Goal: Navigation & Orientation: Find specific page/section

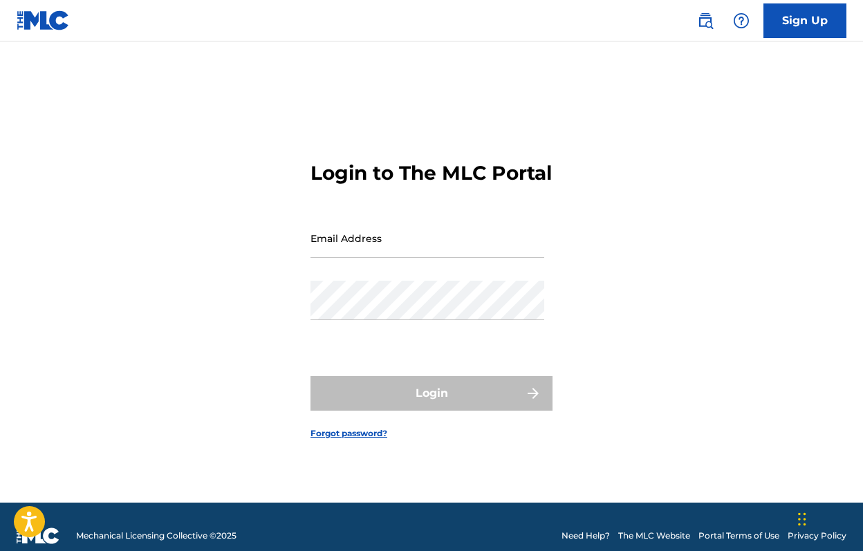
click at [371, 232] on input "Email Address" at bounding box center [427, 237] width 234 height 39
type input "[EMAIL_ADDRESS][DOMAIN_NAME]"
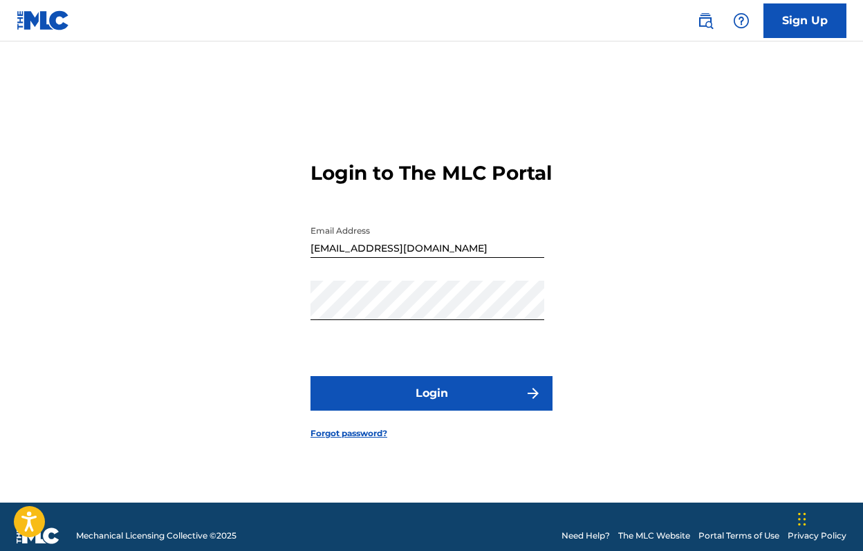
click at [402, 403] on button "Login" at bounding box center [431, 393] width 242 height 35
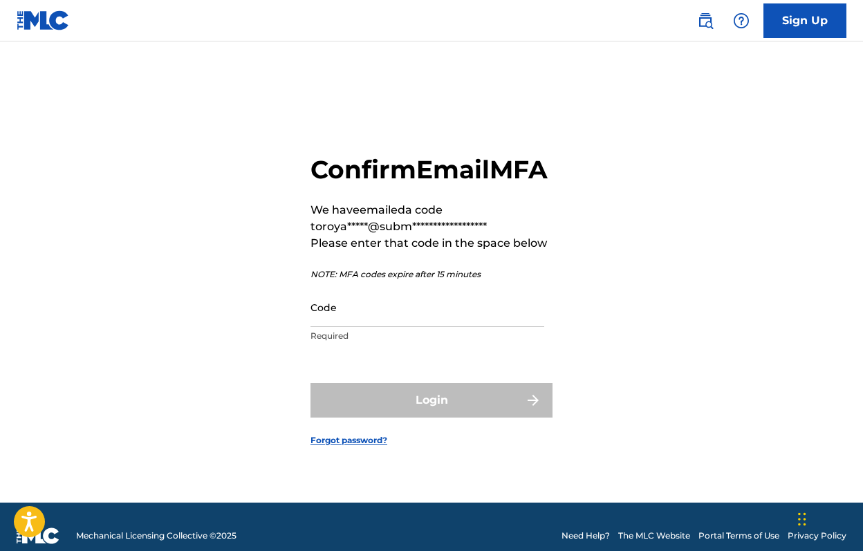
click at [339, 327] on input "Code" at bounding box center [427, 307] width 234 height 39
paste input "456999"
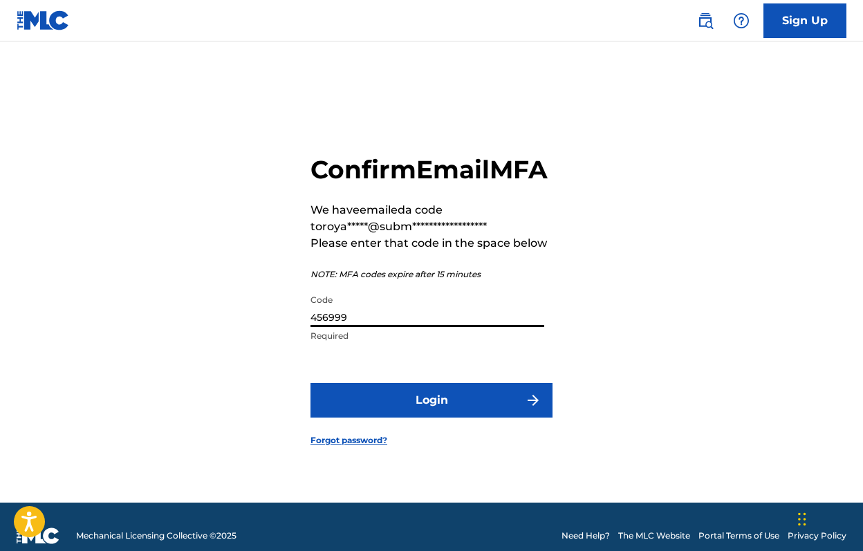
type input "456999"
click at [354, 418] on button "Login" at bounding box center [431, 400] width 242 height 35
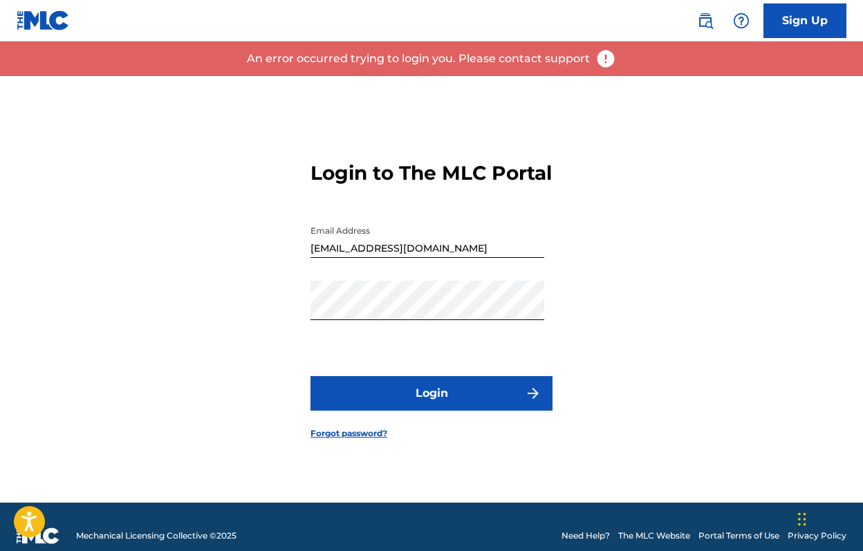
click at [373, 391] on button "Login" at bounding box center [431, 393] width 242 height 35
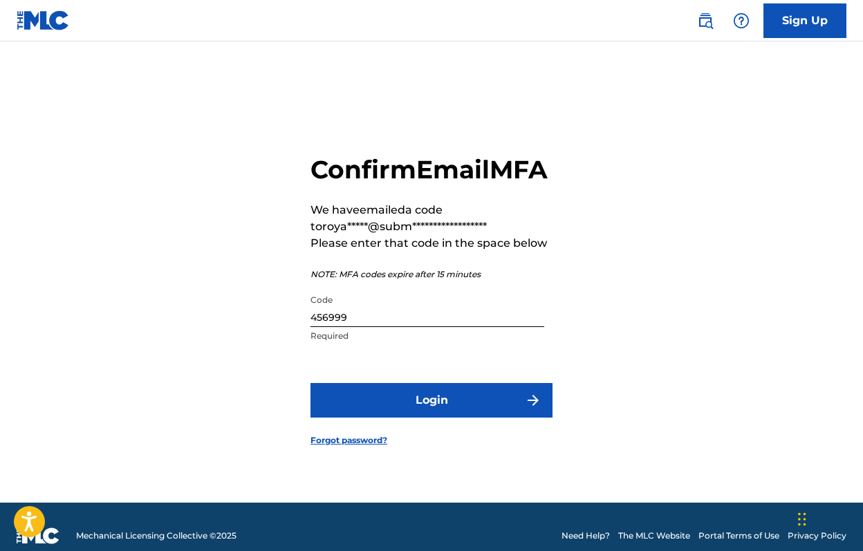
click at [349, 327] on input "456999" at bounding box center [427, 307] width 234 height 39
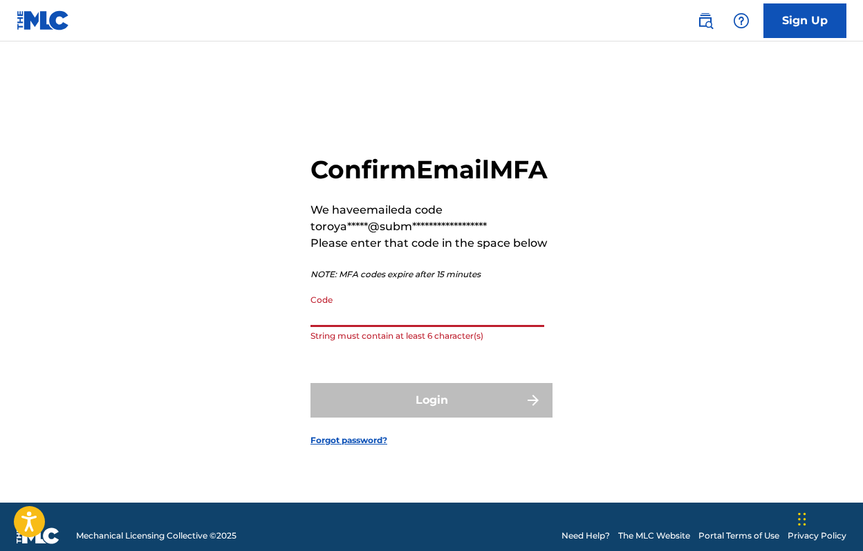
paste input "713530"
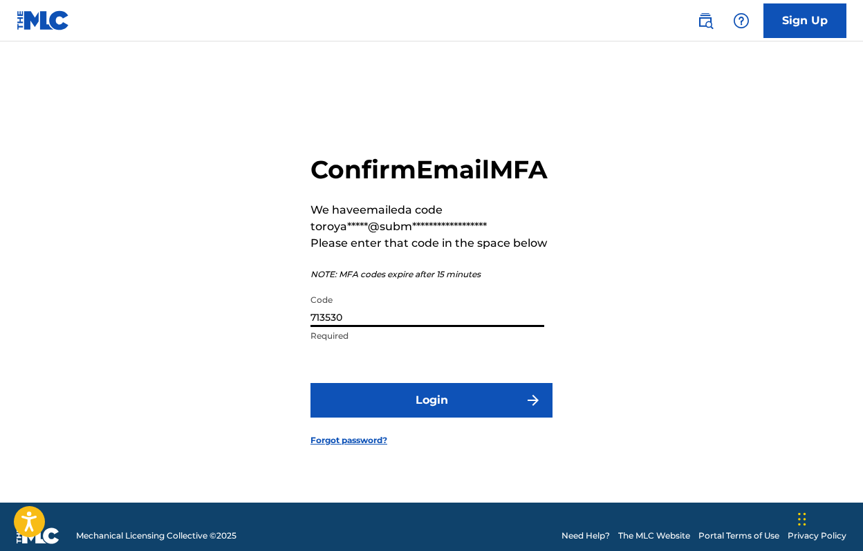
type input "713530"
click at [363, 413] on button "Login" at bounding box center [431, 400] width 242 height 35
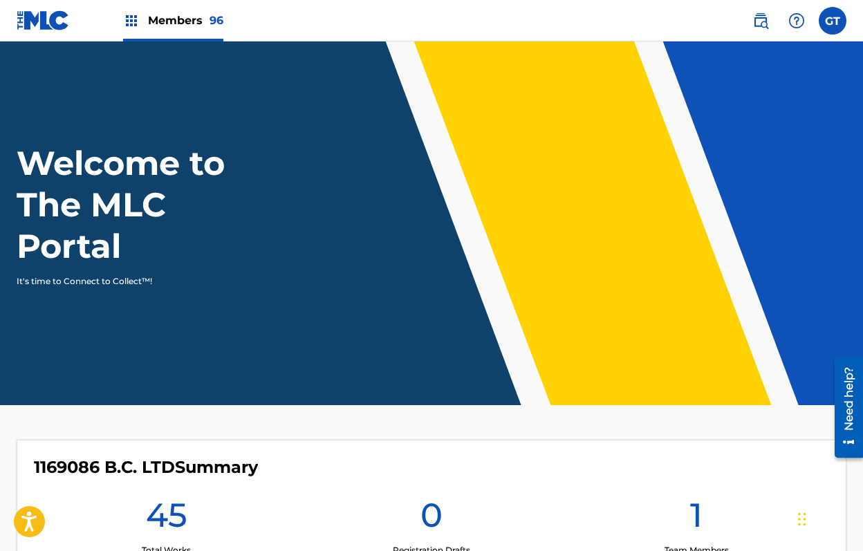
click at [158, 30] on div "Members 96" at bounding box center [173, 20] width 100 height 41
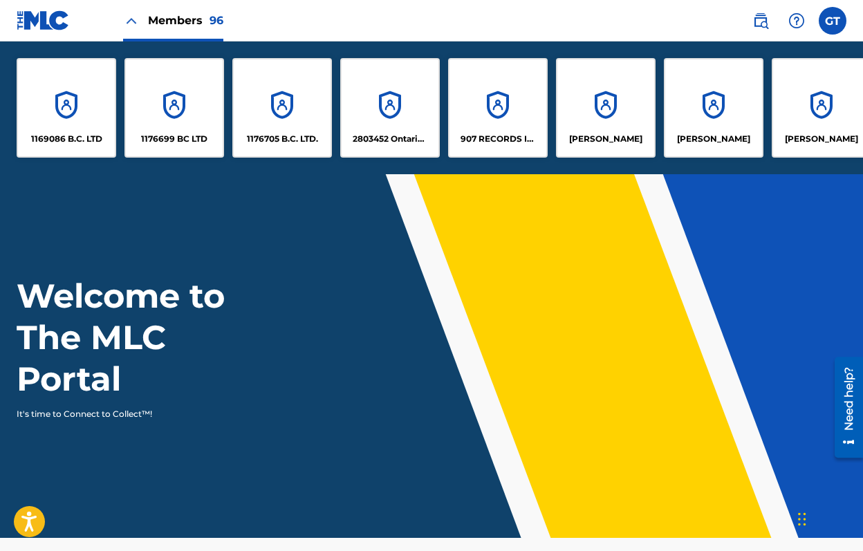
scroll to position [0, 5753]
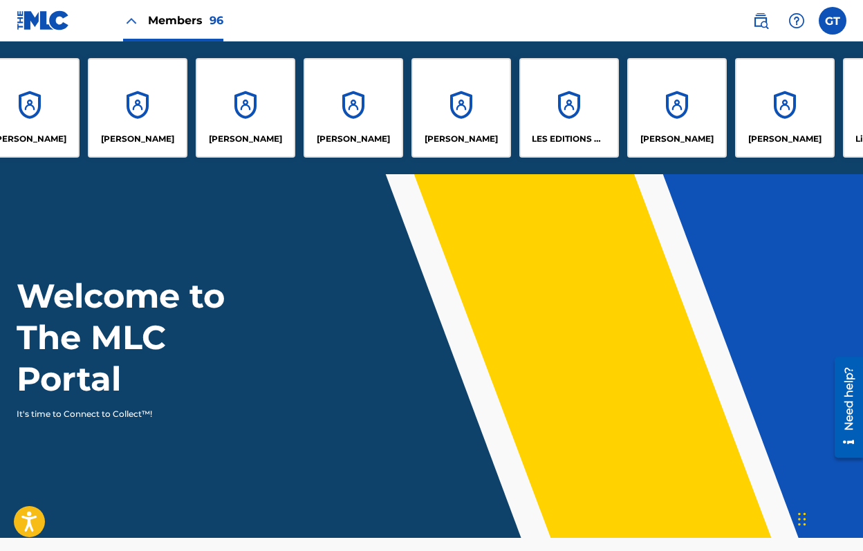
click at [431, 124] on div "[PERSON_NAME]" at bounding box center [461, 108] width 100 height 100
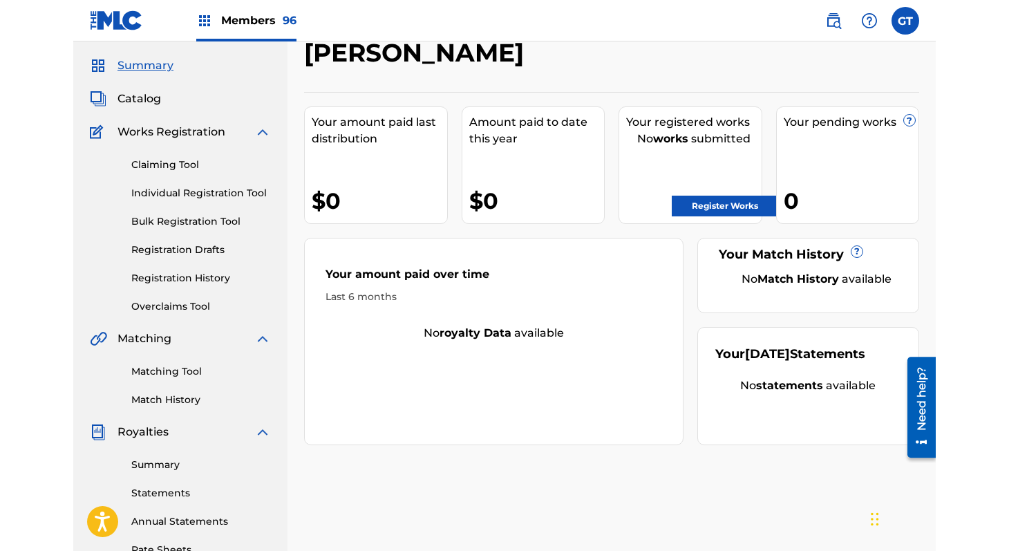
scroll to position [21, 0]
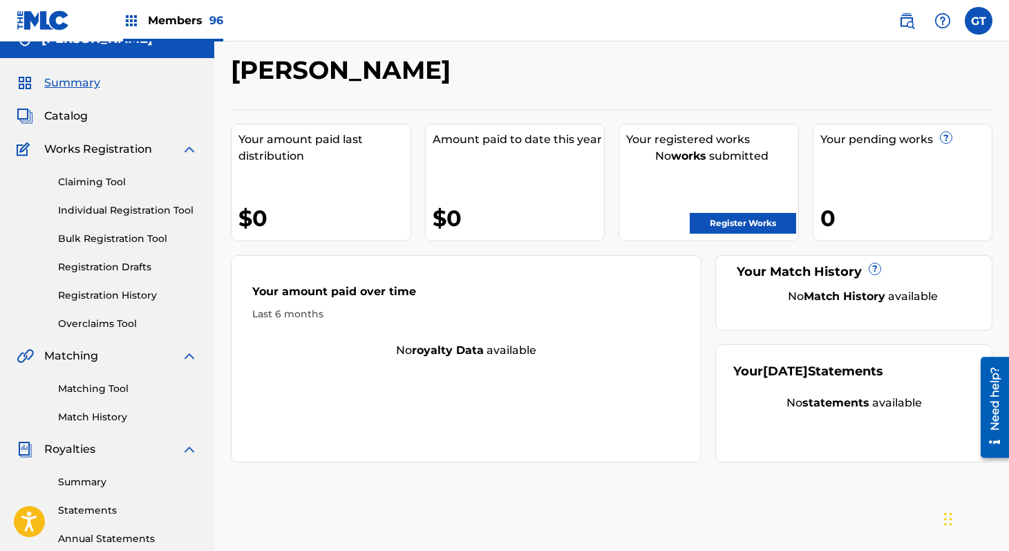
click at [66, 84] on span "Summary" at bounding box center [72, 83] width 56 height 17
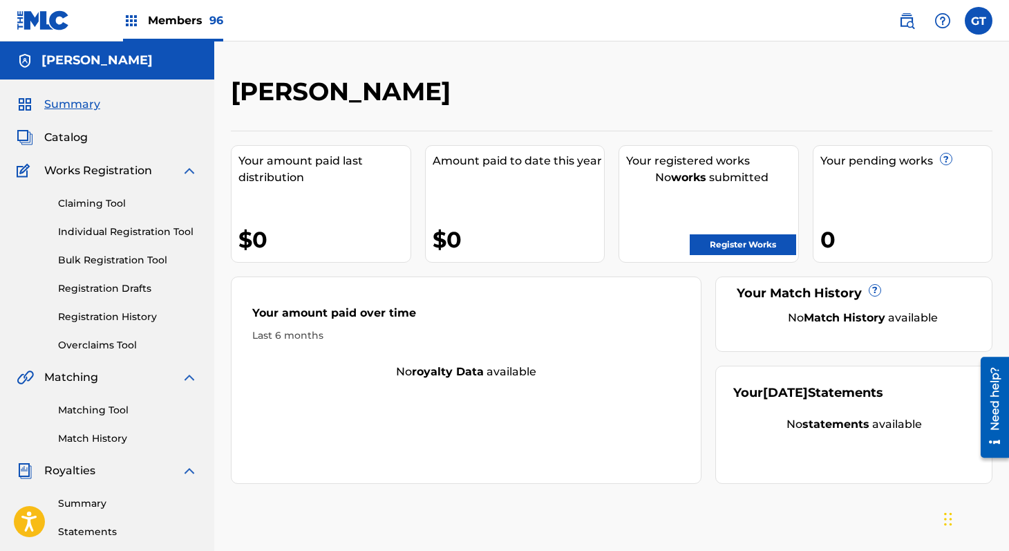
click at [64, 128] on div "Summary Catalog Works Registration Claiming Tool Individual Registration Tool B…" at bounding box center [107, 435] width 214 height 711
click at [64, 132] on span "Catalog" at bounding box center [66, 137] width 44 height 17
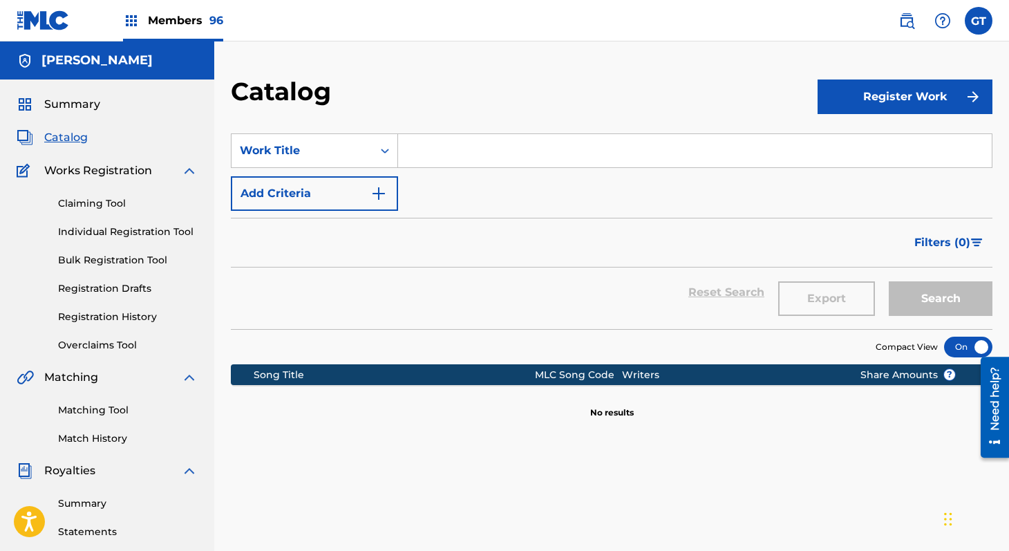
click at [68, 171] on span "Works Registration" at bounding box center [98, 170] width 108 height 17
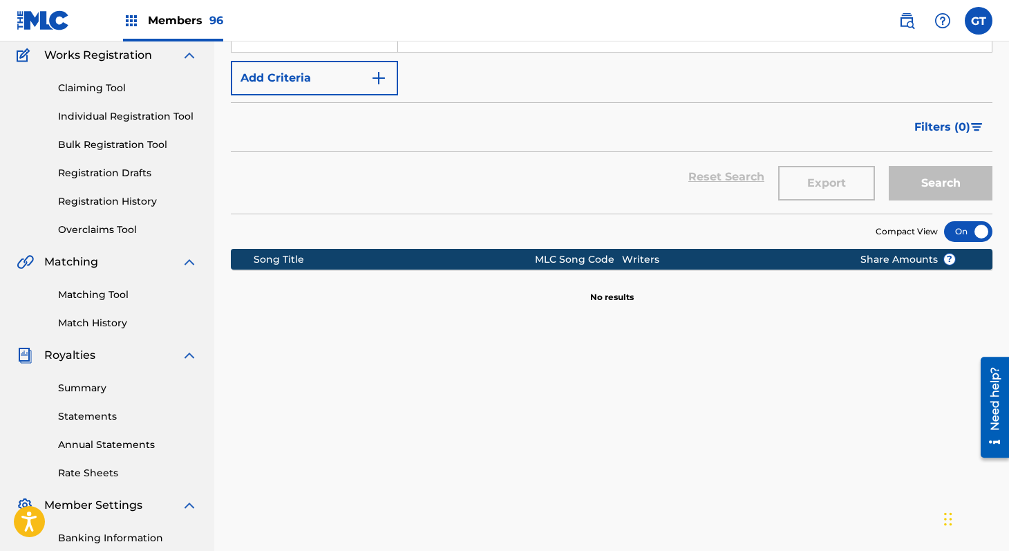
drag, startPoint x: 68, startPoint y: 355, endPoint x: 59, endPoint y: 375, distance: 22.0
click at [64, 368] on div "Royalties Summary Statements Annual Statements Rate Sheets" at bounding box center [107, 413] width 181 height 133
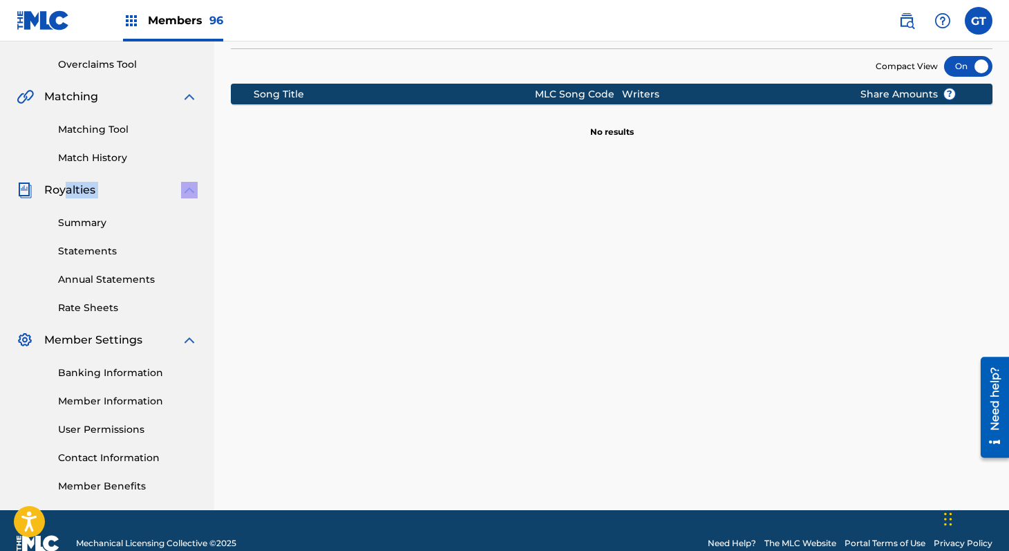
scroll to position [306, 0]
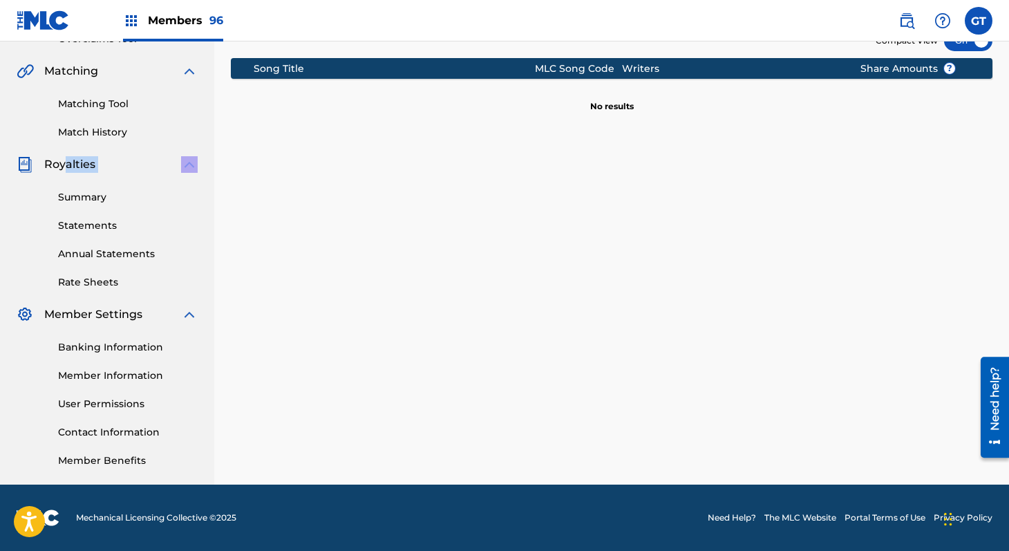
click at [106, 371] on link "Member Information" at bounding box center [128, 376] width 140 height 15
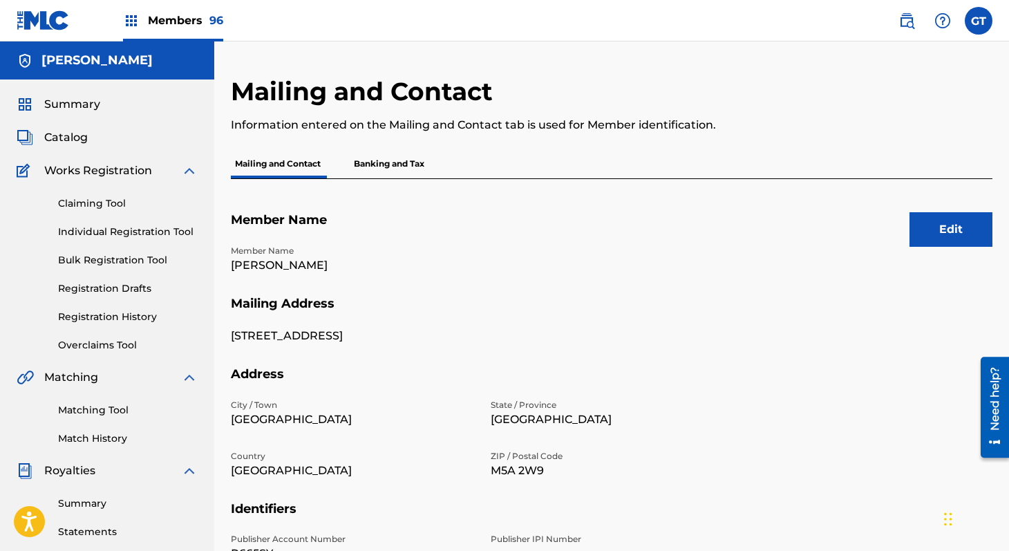
click at [104, 59] on h5 "[PERSON_NAME]" at bounding box center [96, 61] width 111 height 16
click at [70, 118] on div "Summary Catalog Works Registration Claiming Tool Individual Registration Tool B…" at bounding box center [107, 435] width 214 height 711
click at [69, 107] on span "Summary" at bounding box center [72, 104] width 56 height 17
